Goal: Information Seeking & Learning: Learn about a topic

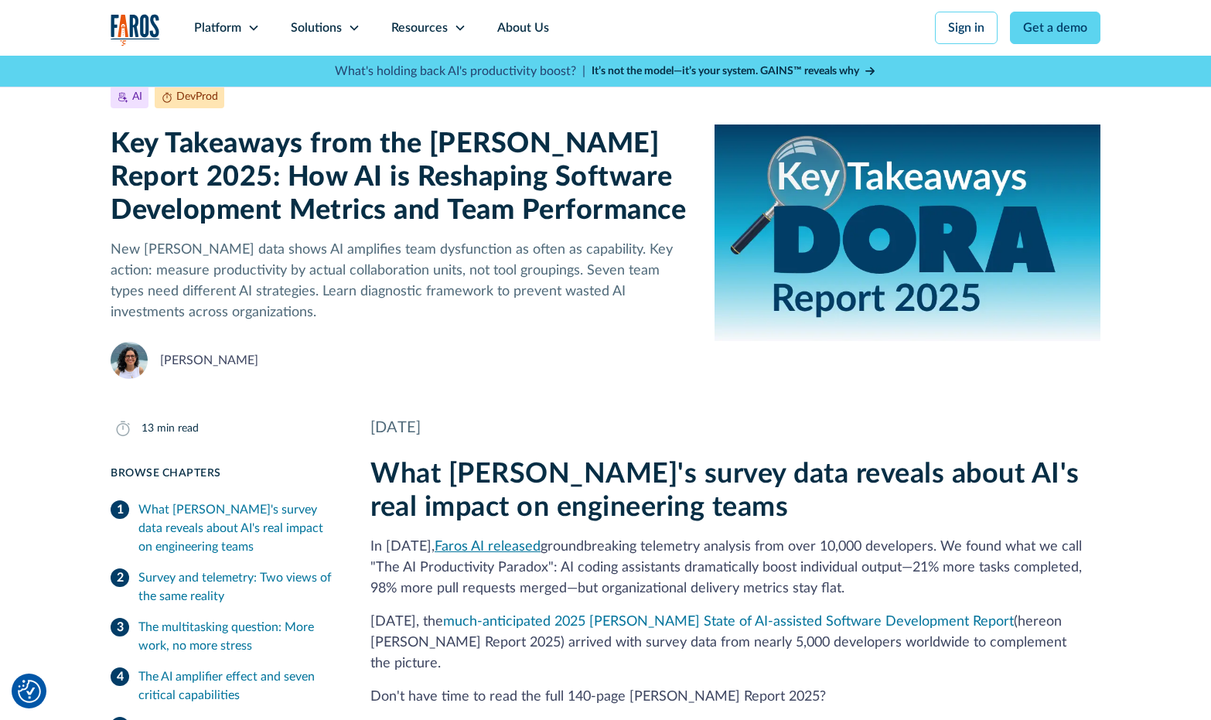
click at [523, 552] on link "Faros AI released" at bounding box center [488, 547] width 106 height 14
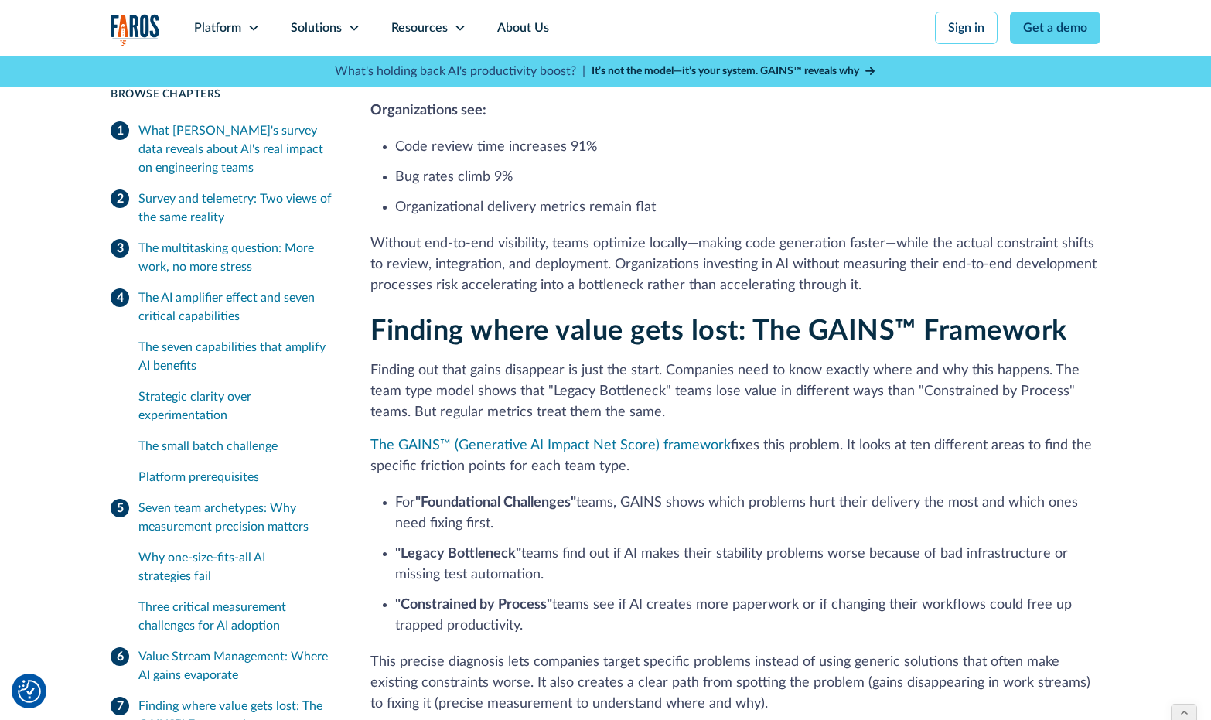
scroll to position [7345, 0]
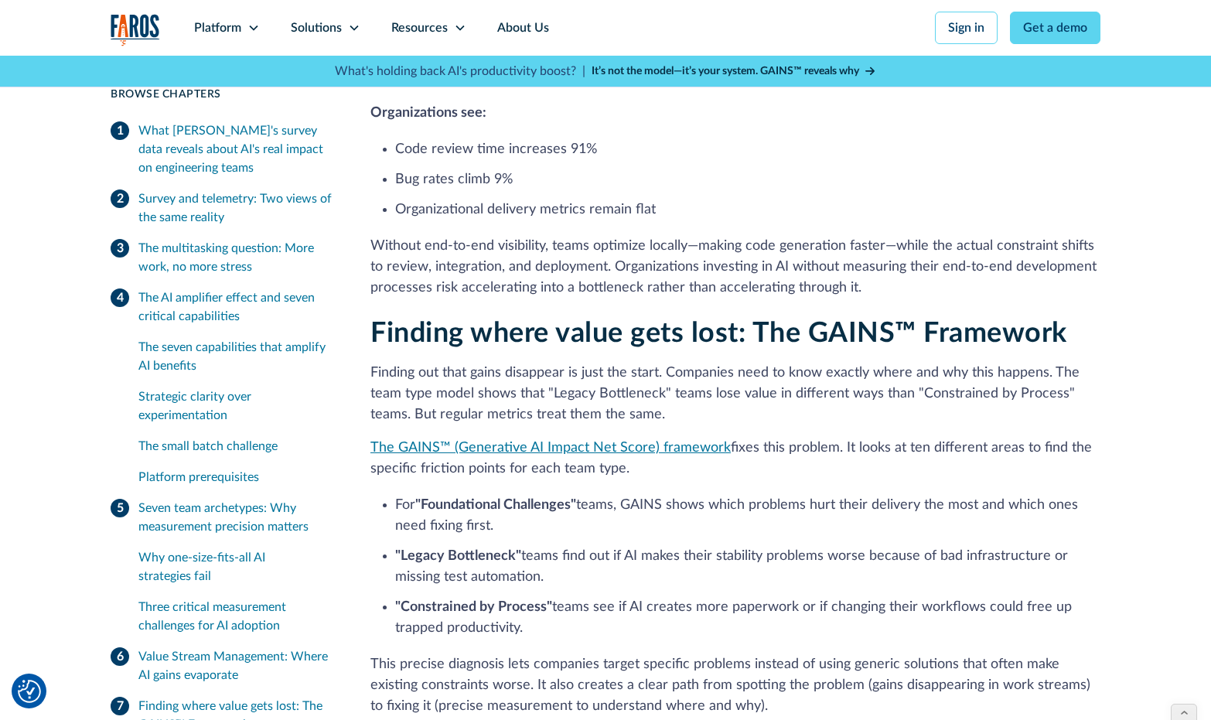
click at [606, 441] on link "The GAINS™ (Generative AI Impact Net Score) framework" at bounding box center [550, 448] width 360 height 14
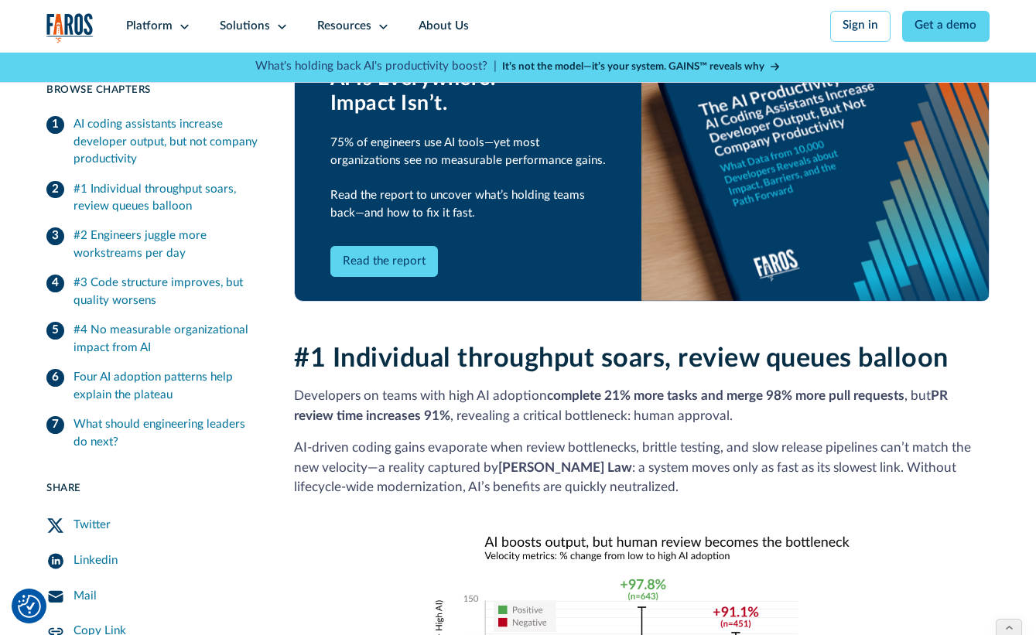
scroll to position [881, 0]
click at [384, 251] on link "Read the report" at bounding box center [384, 262] width 108 height 31
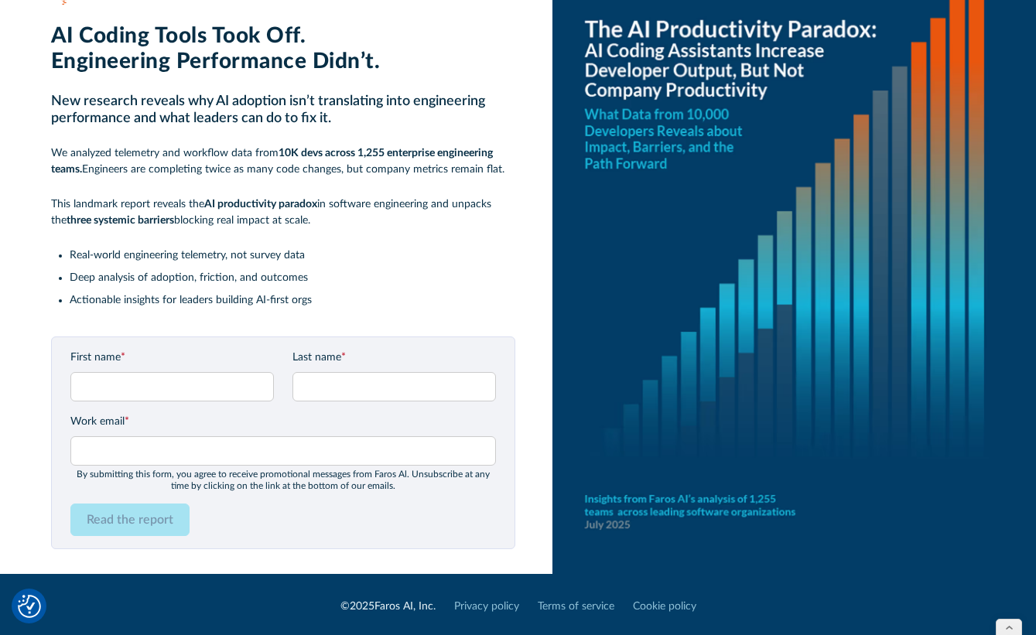
scroll to position [57, 0]
